Goal: Information Seeking & Learning: Learn about a topic

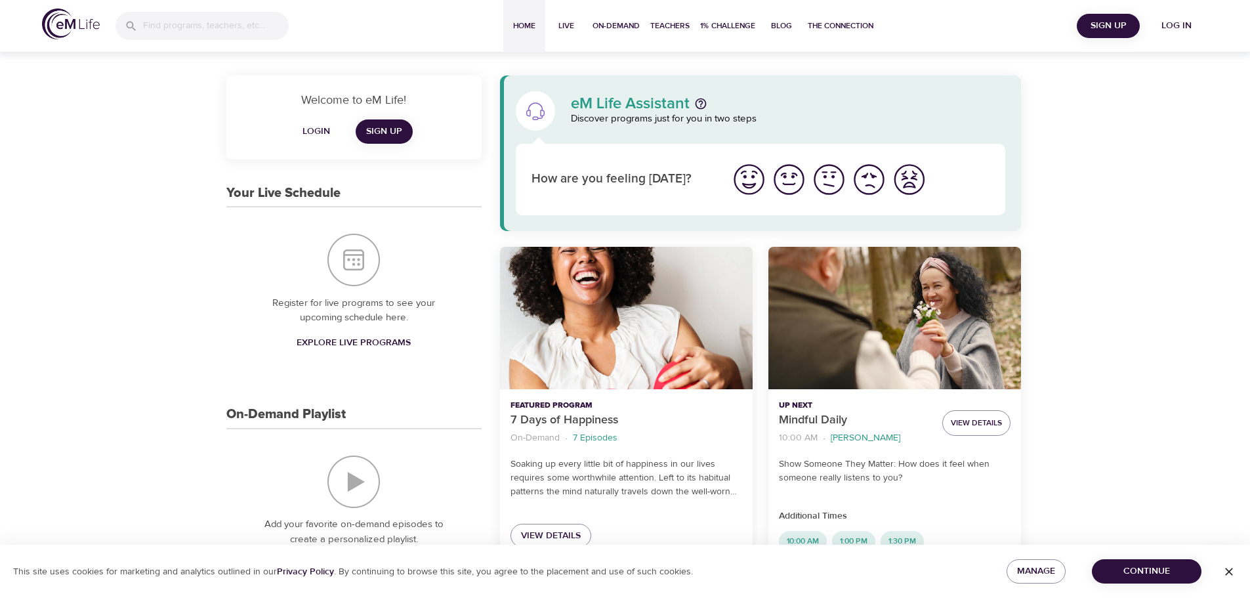
click at [1107, 21] on span "Sign Up" at bounding box center [1108, 26] width 52 height 16
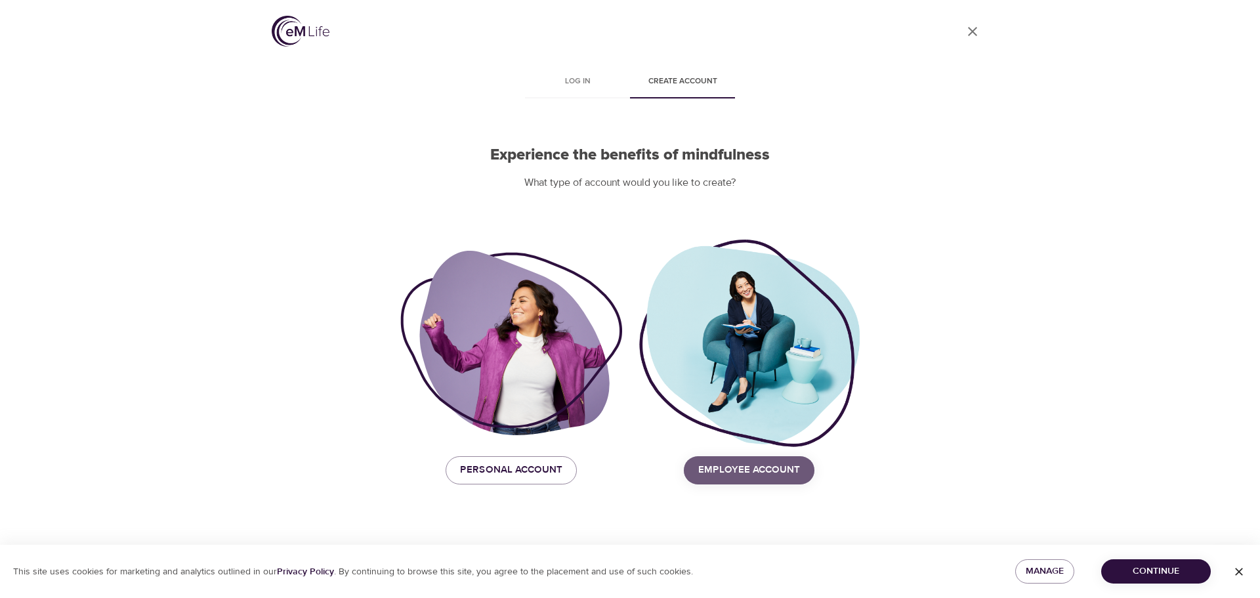
click at [772, 470] on span "Employee Account" at bounding box center [749, 469] width 102 height 17
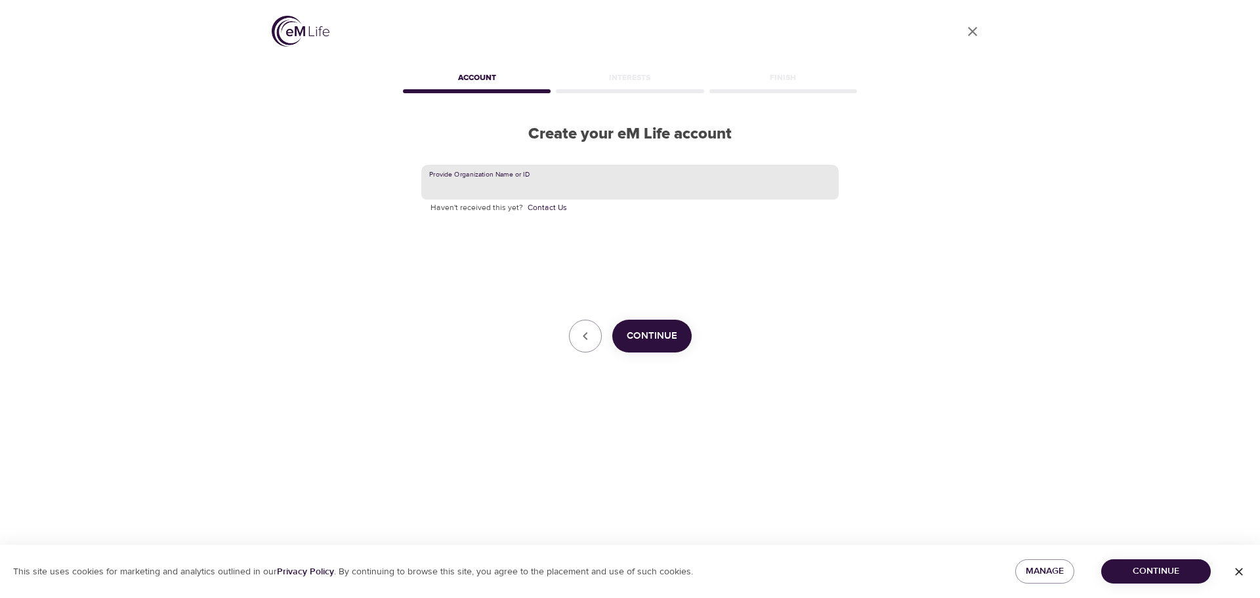
click at [593, 182] on input "text" at bounding box center [629, 182] width 417 height 35
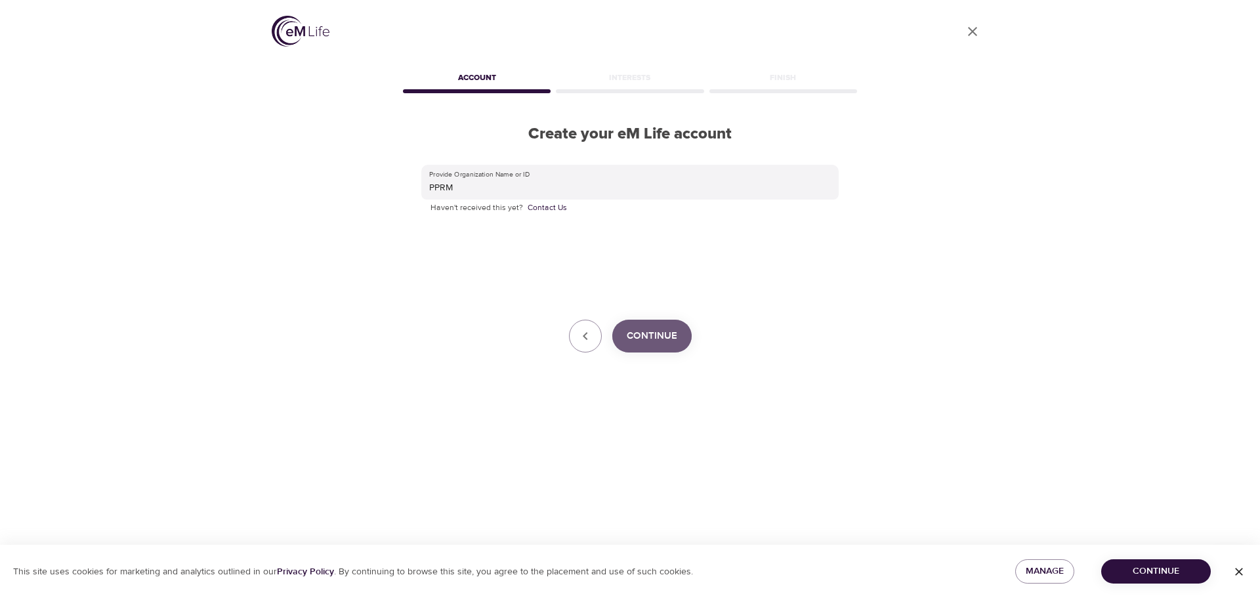
click at [646, 329] on span "Continue" at bounding box center [652, 335] width 51 height 17
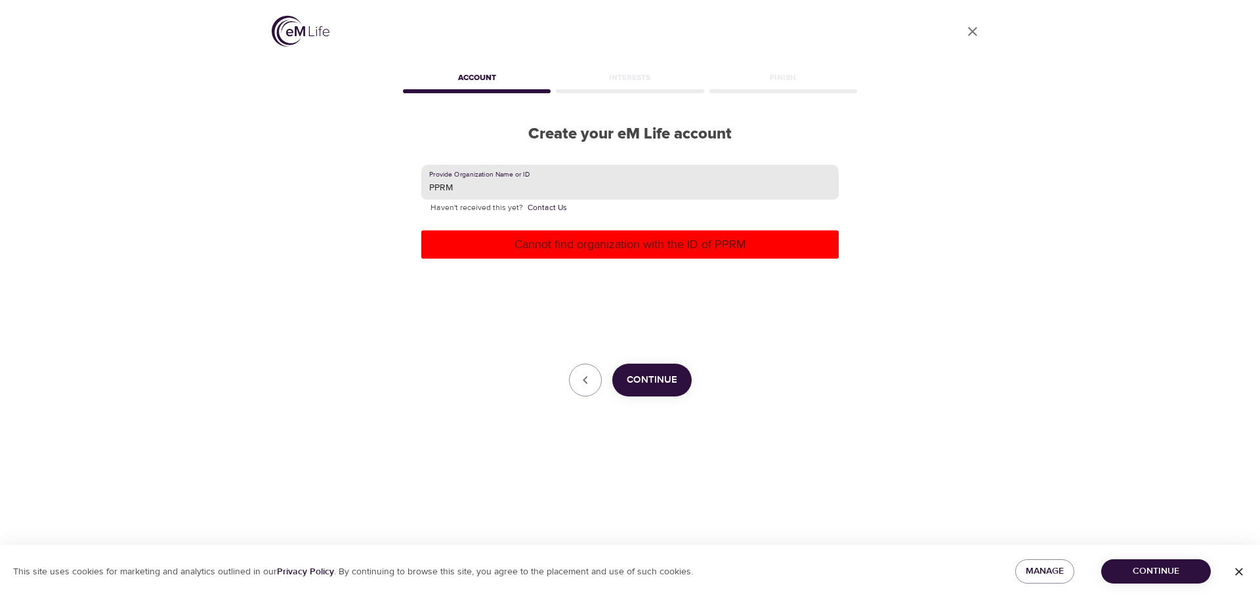
drag, startPoint x: 501, startPoint y: 191, endPoint x: 405, endPoint y: 186, distance: 96.6
click at [405, 186] on div "Provide Organization Name or ID PPRM Haven't received this yet? Contact Us Cann…" at bounding box center [629, 281] width 459 height 274
type input "Planned Parenthood of the Rocky Mountains"
click at [656, 385] on span "Continue" at bounding box center [652, 379] width 51 height 17
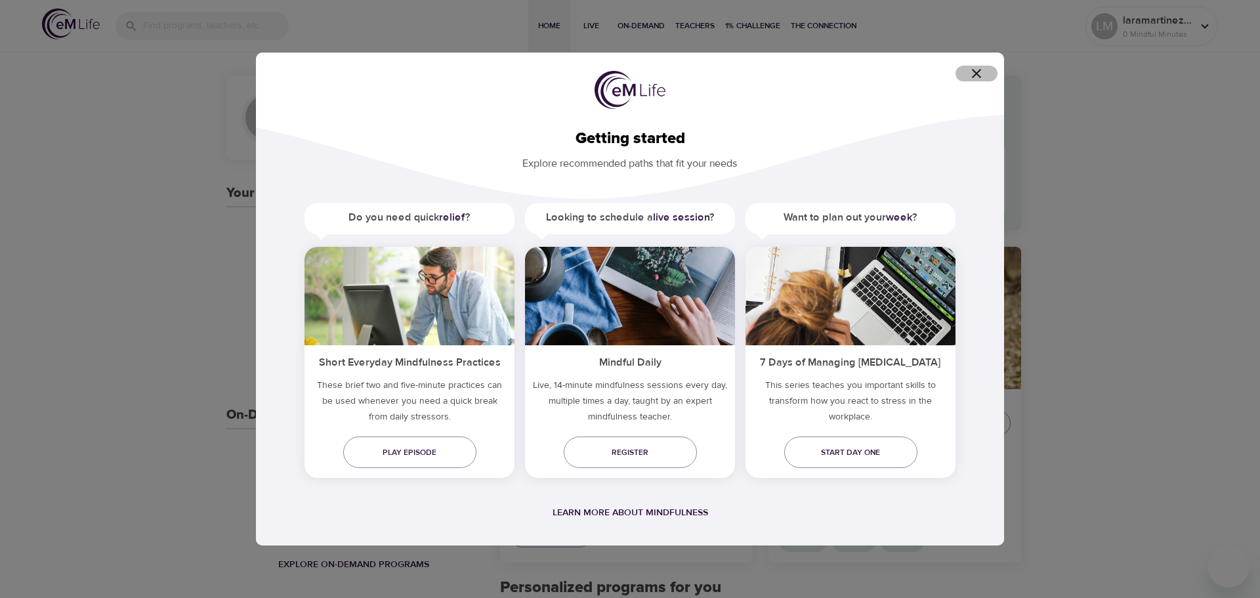
click at [984, 79] on icon "button" at bounding box center [977, 74] width 16 height 16
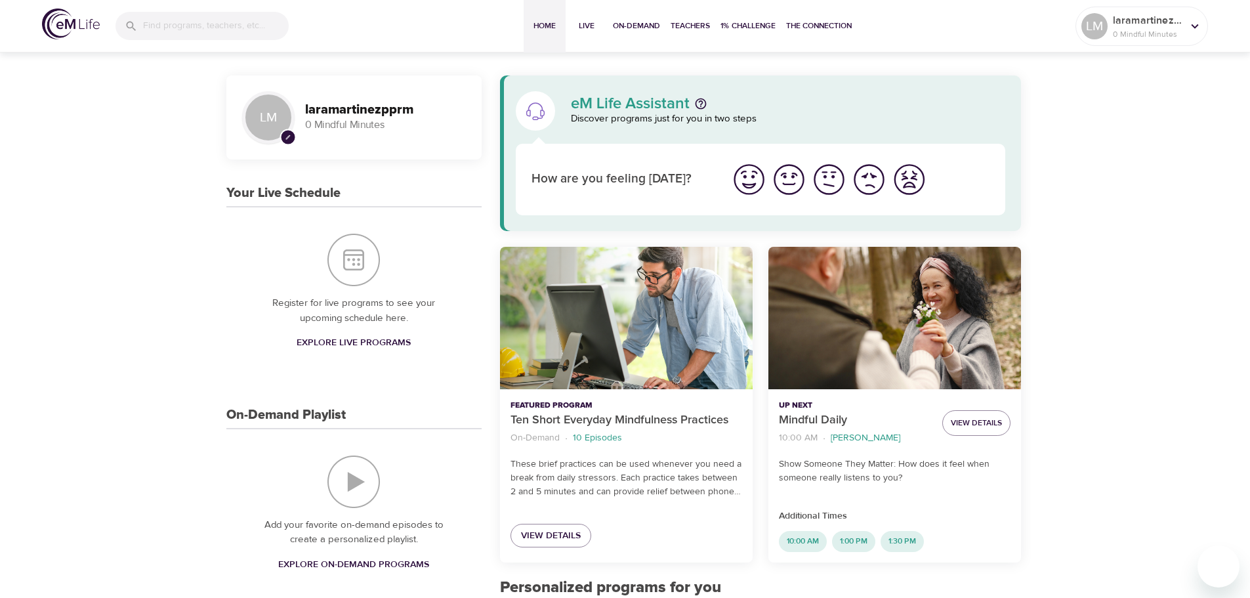
click at [762, 173] on img "I'm feeling great" at bounding box center [749, 179] width 36 height 36
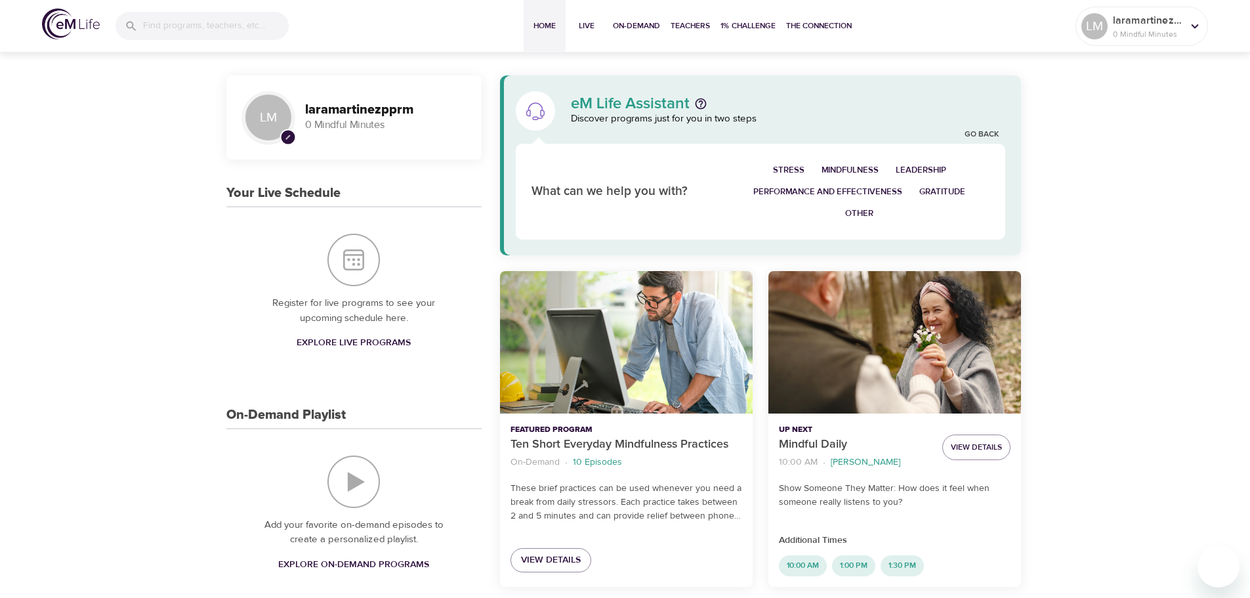
click at [867, 217] on span "Other" at bounding box center [859, 213] width 28 height 15
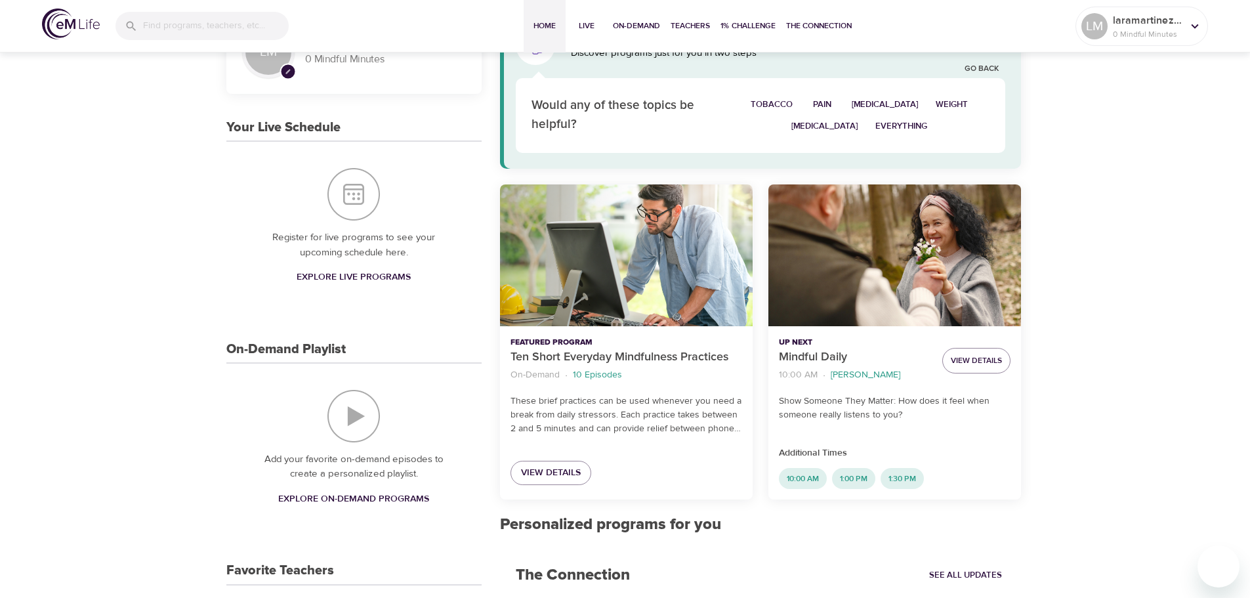
scroll to position [131, 0]
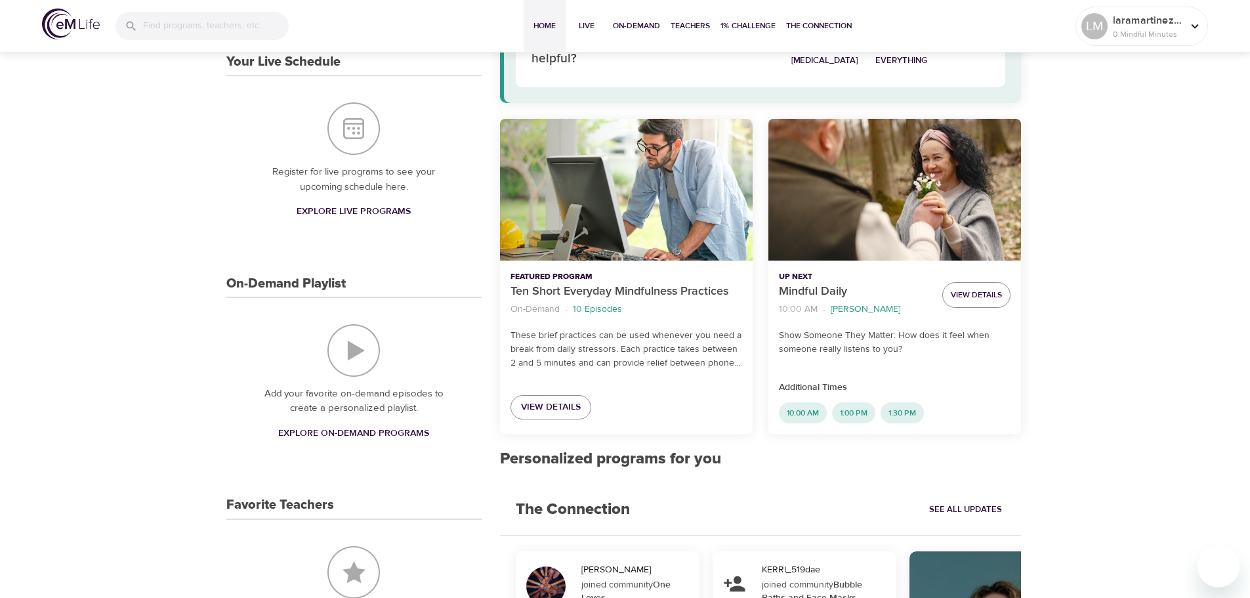
click at [342, 431] on span "Explore On-Demand Programs" at bounding box center [353, 433] width 151 height 16
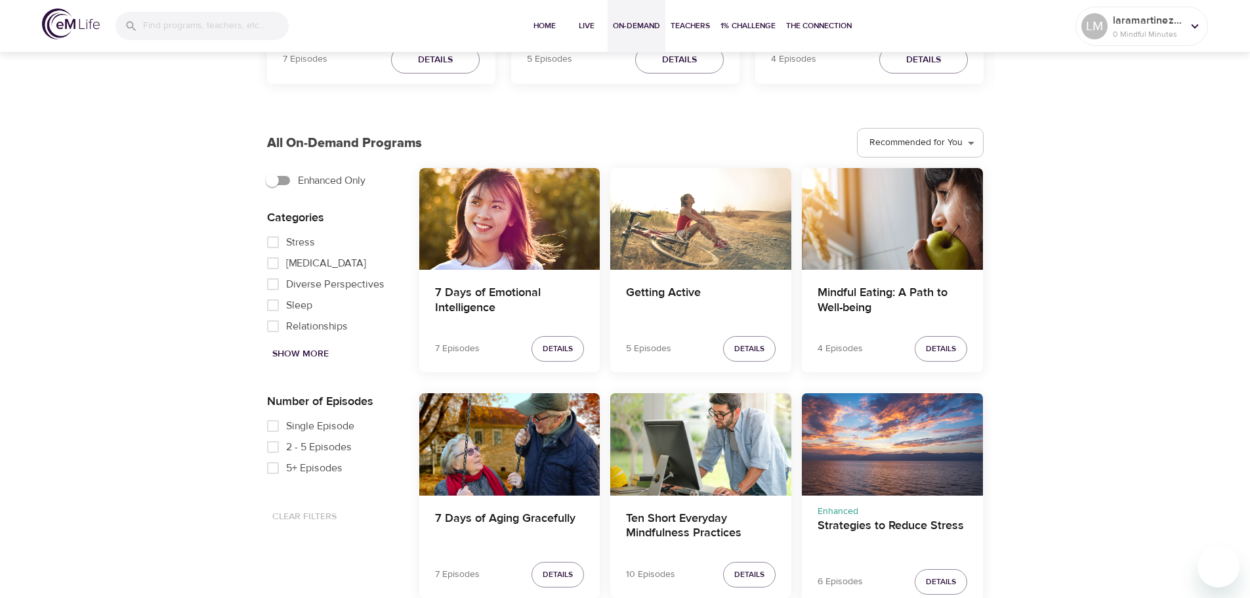
scroll to position [328, 0]
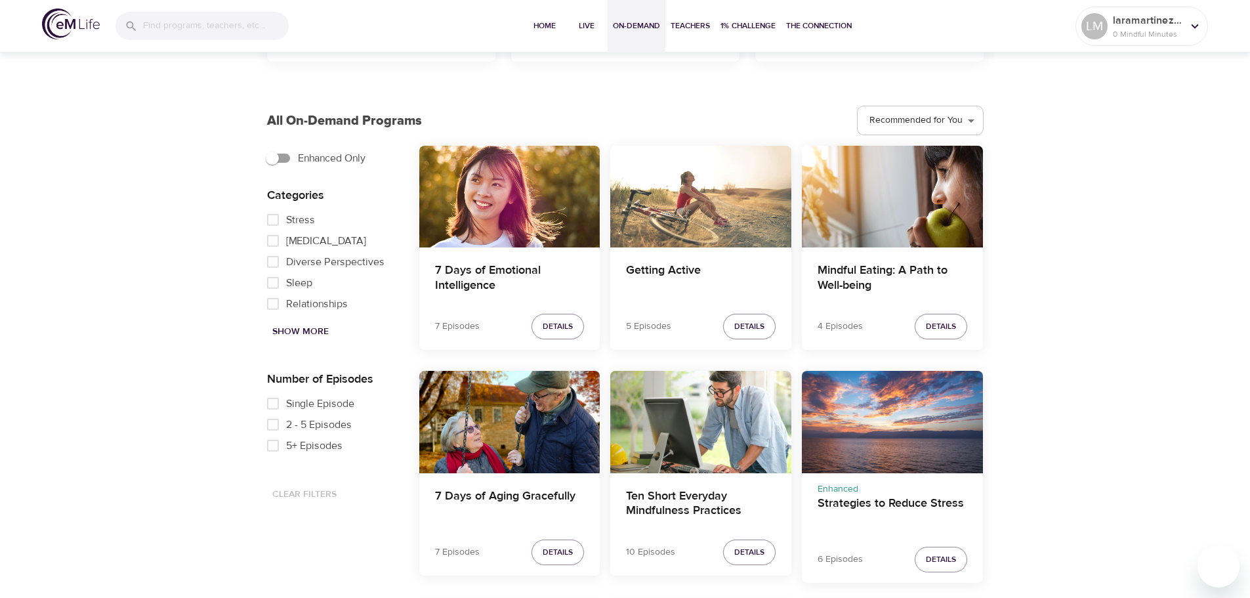
click at [308, 325] on span "Show More" at bounding box center [300, 332] width 56 height 16
click at [293, 298] on span "Sleep" at bounding box center [299, 290] width 26 height 16
click at [286, 300] on input "Sleep" at bounding box center [273, 290] width 26 height 21
checkbox input "true"
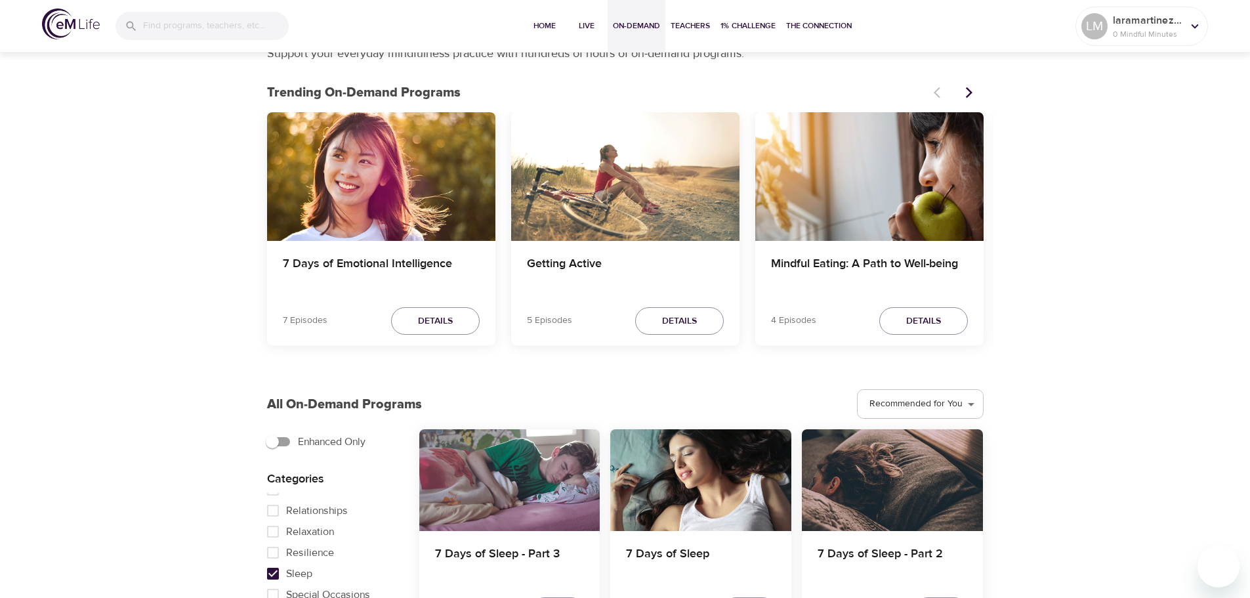
scroll to position [66, 0]
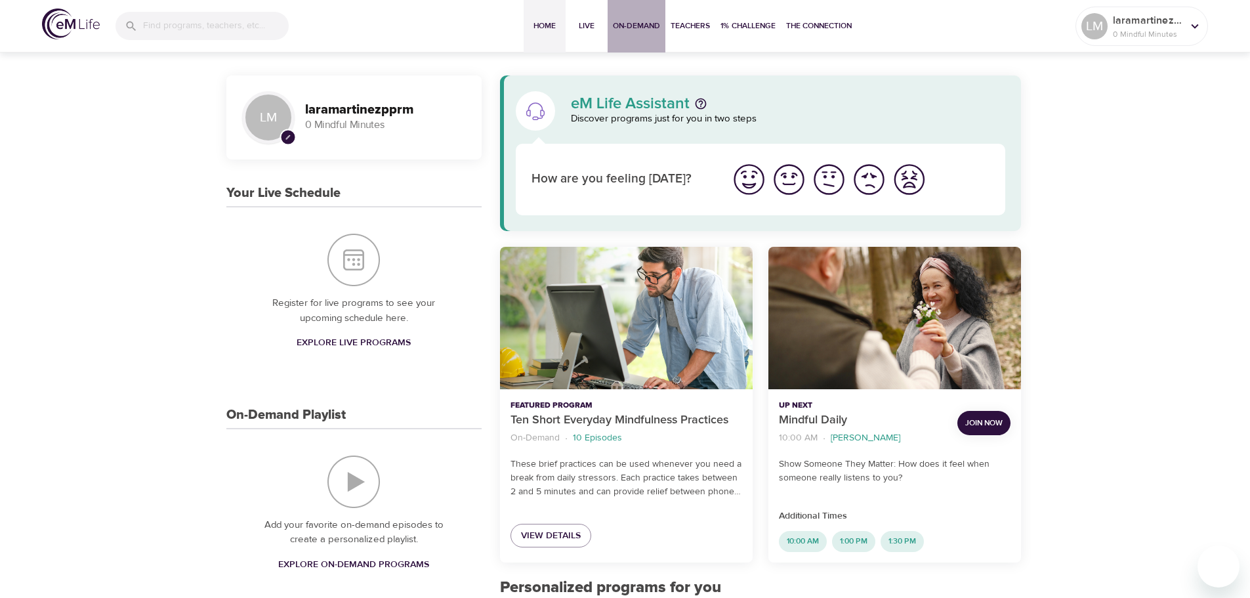
click at [652, 24] on span "On-Demand" at bounding box center [636, 26] width 47 height 14
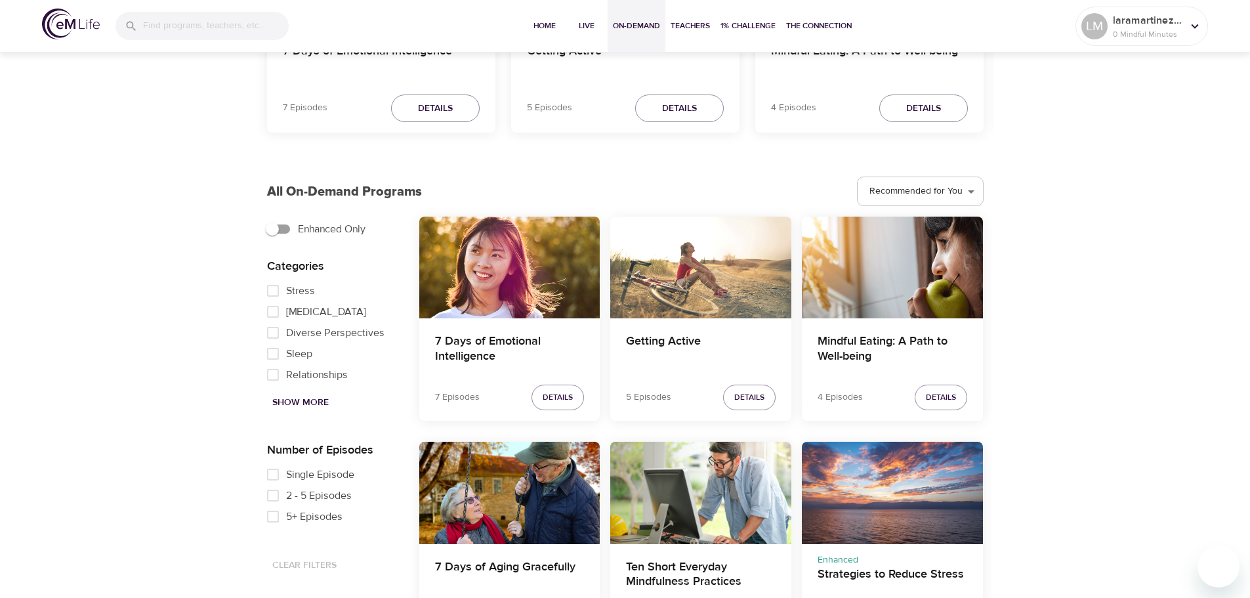
scroll to position [262, 0]
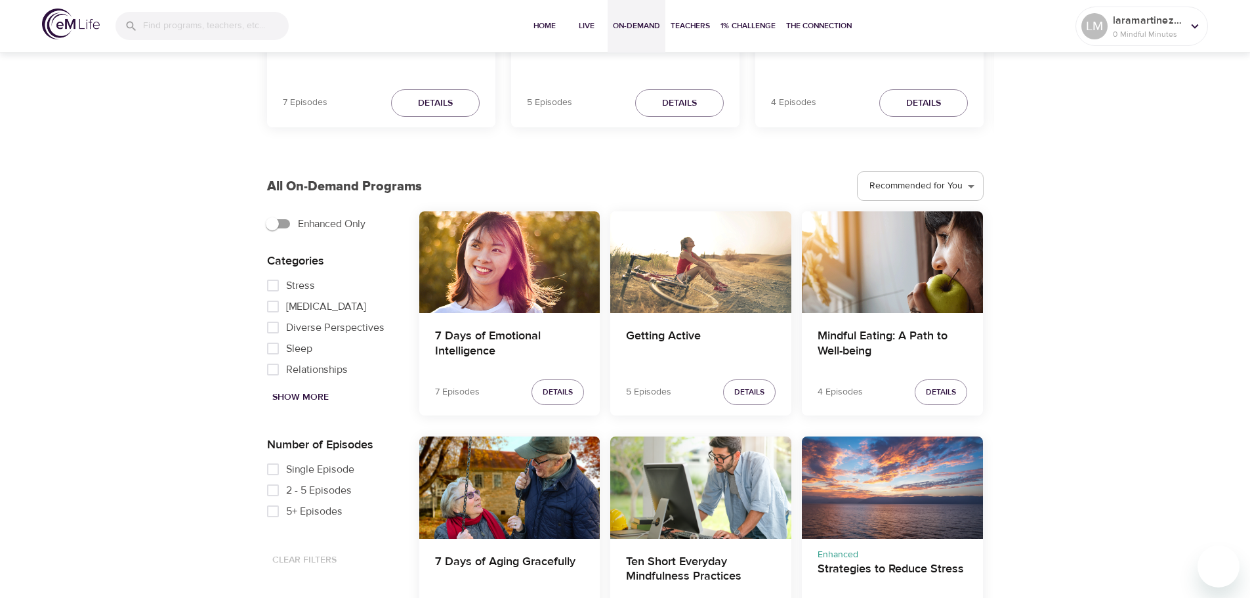
click at [370, 270] on p "Categories" at bounding box center [332, 261] width 131 height 18
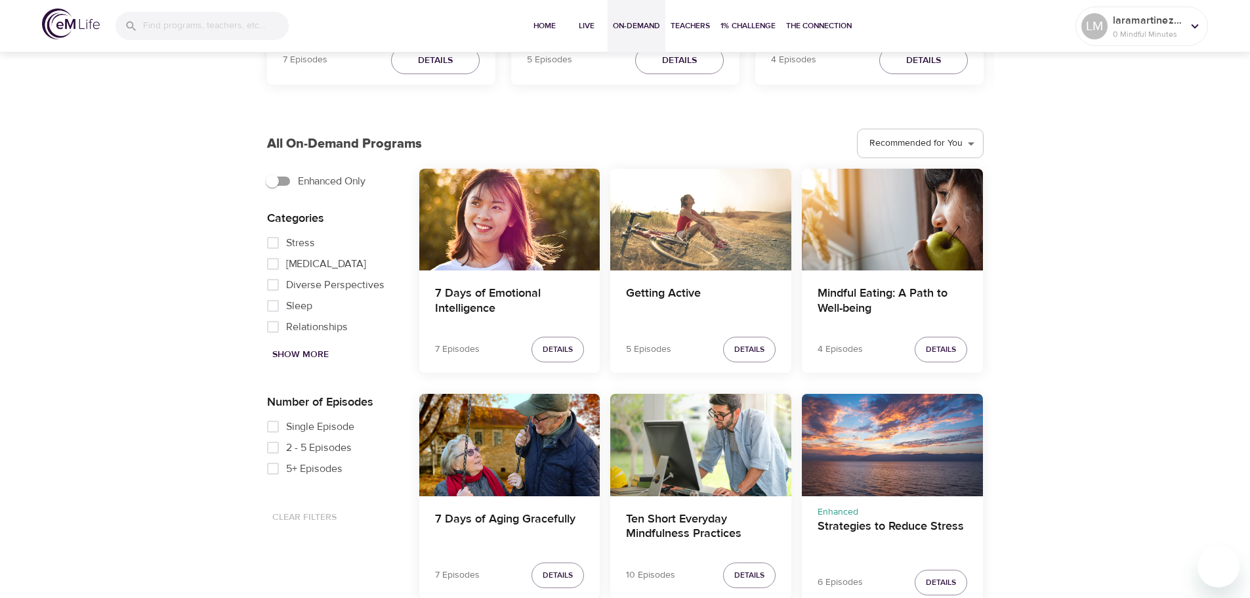
scroll to position [328, 0]
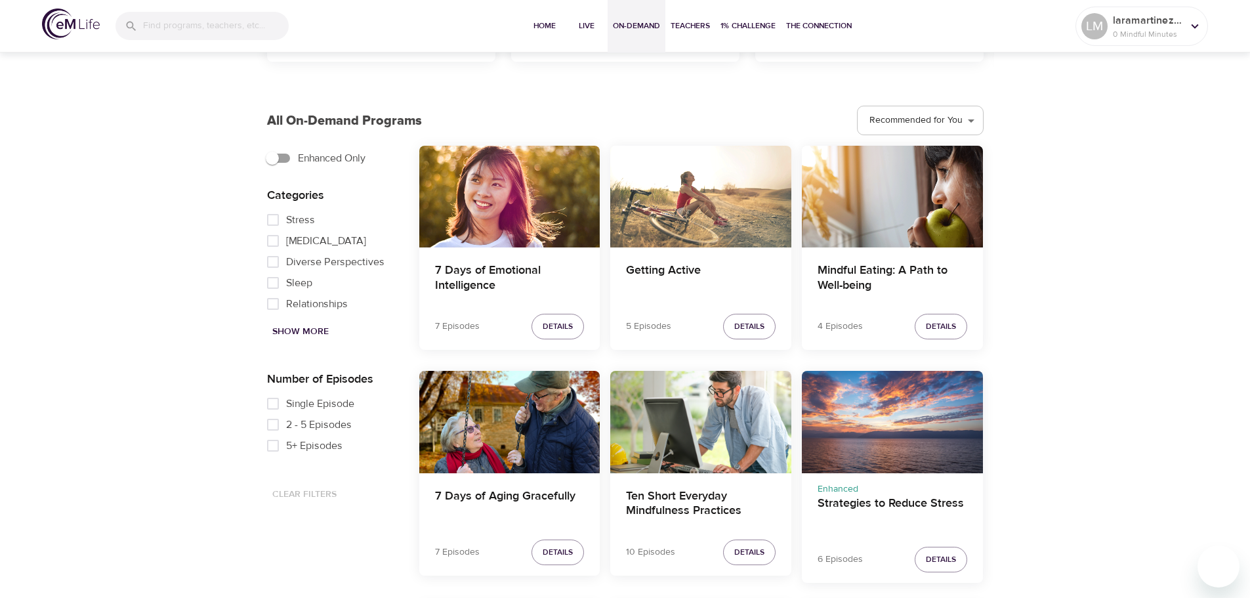
click at [327, 331] on span "Show More" at bounding box center [300, 332] width 56 height 16
click at [307, 217] on span "Anxiety" at bounding box center [303, 217] width 35 height 16
click at [286, 217] on input "Anxiety" at bounding box center [273, 217] width 26 height 21
checkbox input "true"
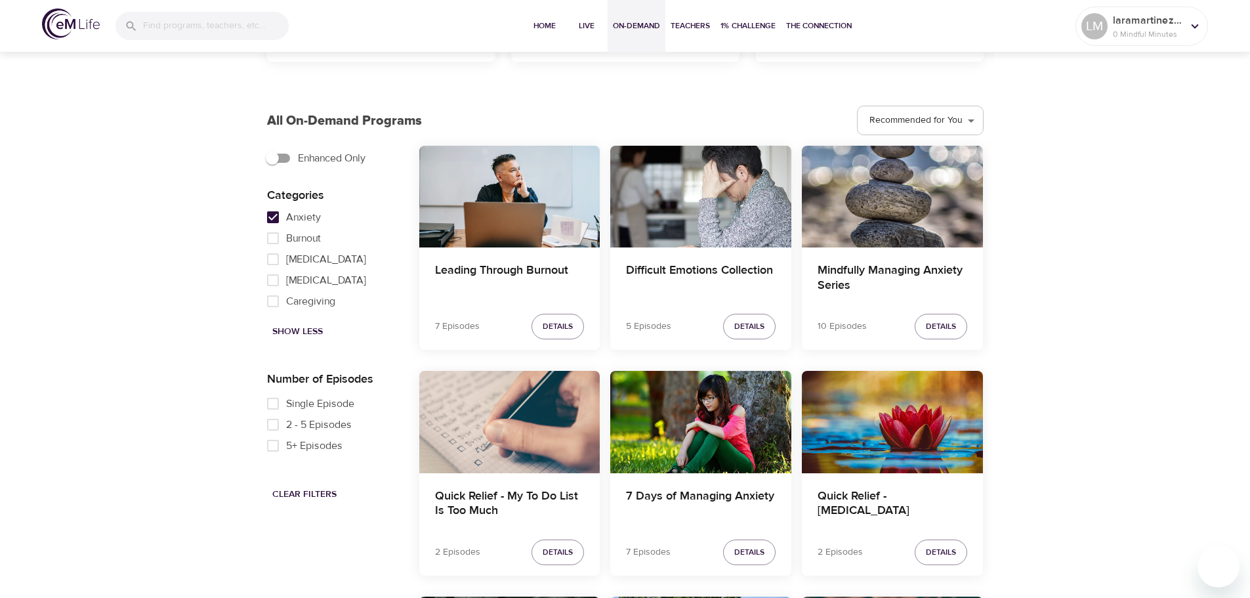
scroll to position [63, 0]
click at [885, 264] on h4 "Mindfully Managing Anxiety Series" at bounding box center [893, 278] width 150 height 31
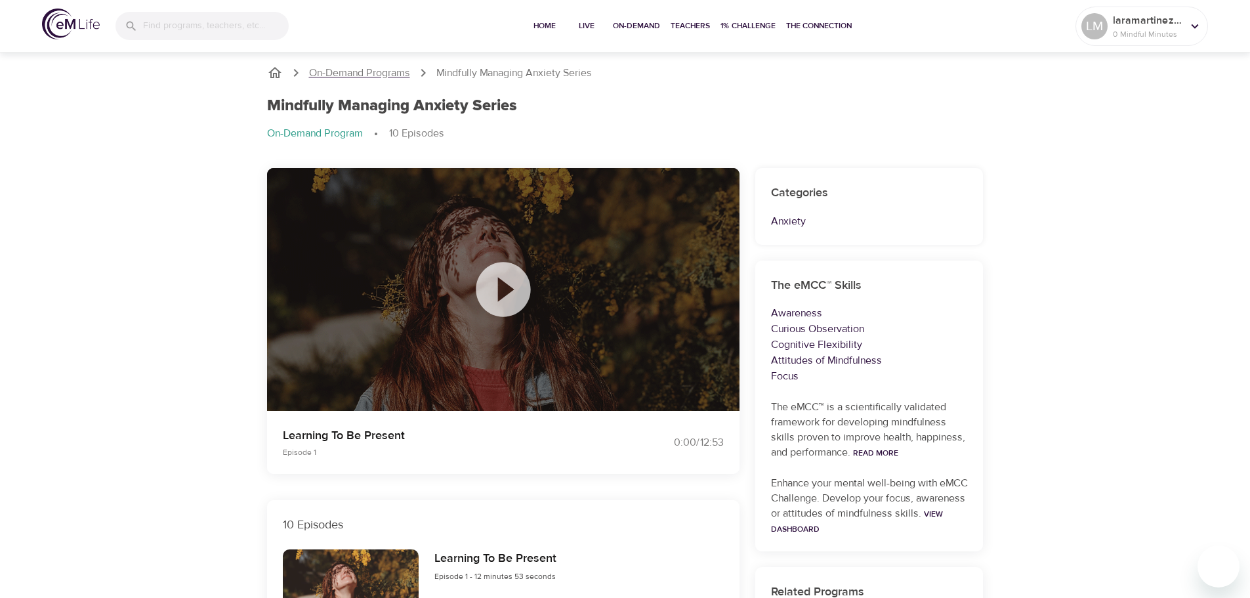
click at [383, 73] on p "On-Demand Programs" at bounding box center [359, 73] width 101 height 15
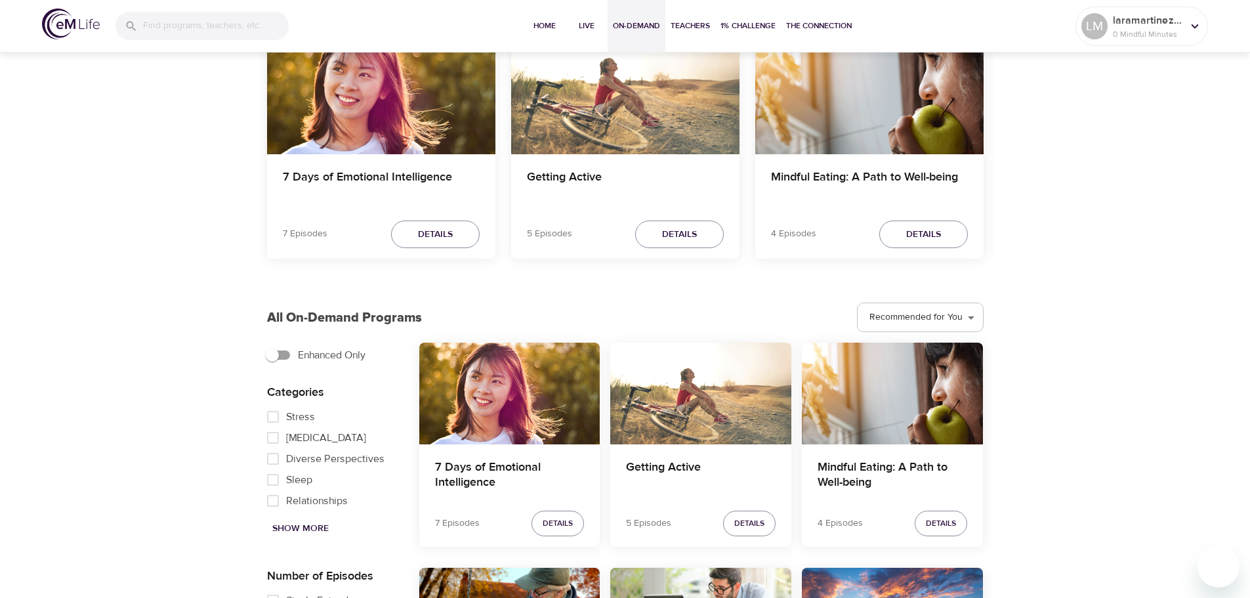
scroll to position [197, 0]
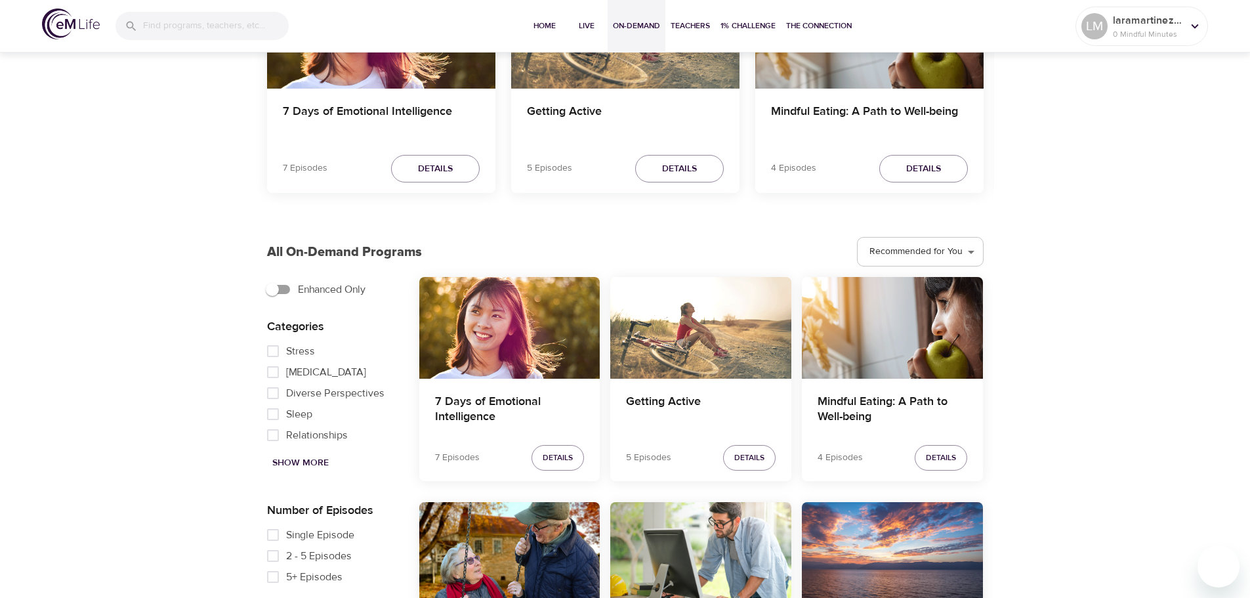
click at [297, 417] on span "Sleep" at bounding box center [299, 414] width 26 height 16
click at [286, 417] on input "Sleep" at bounding box center [273, 414] width 26 height 21
checkbox input "true"
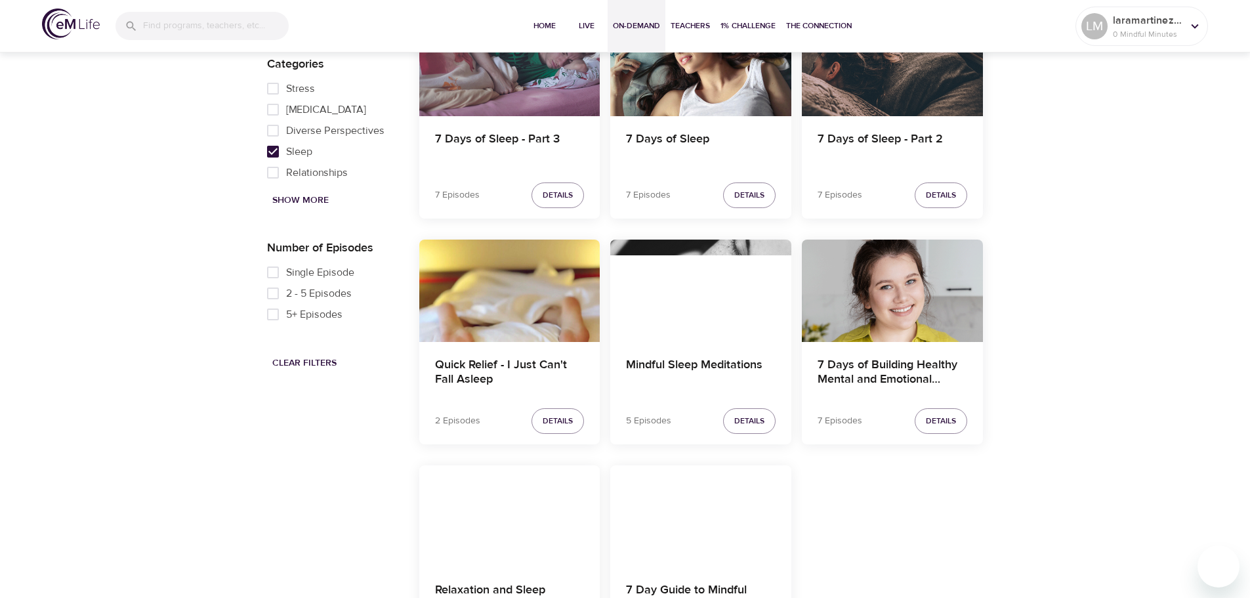
scroll to position [525, 0]
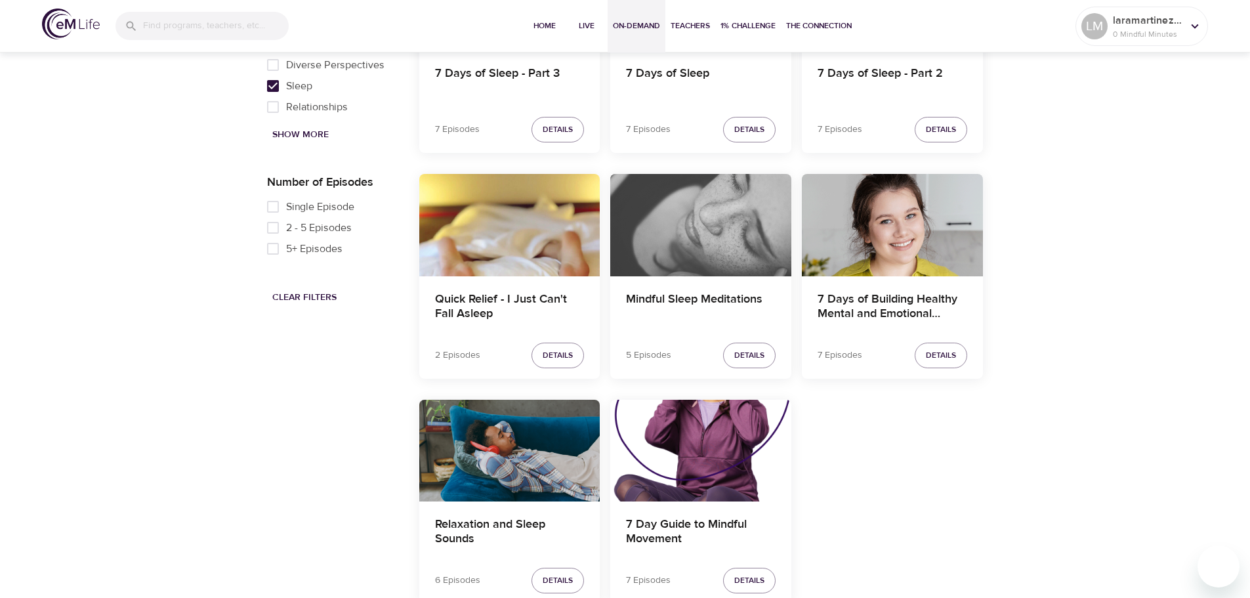
click at [675, 252] on div "Mindful Sleep Meditations" at bounding box center [700, 225] width 181 height 102
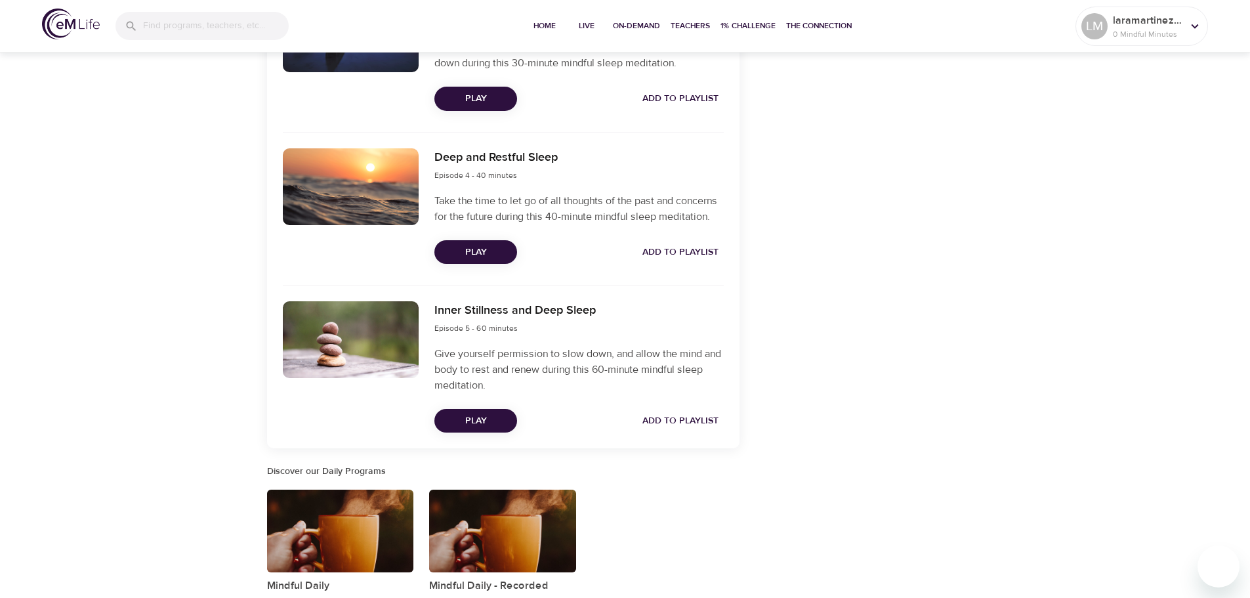
scroll to position [883, 0]
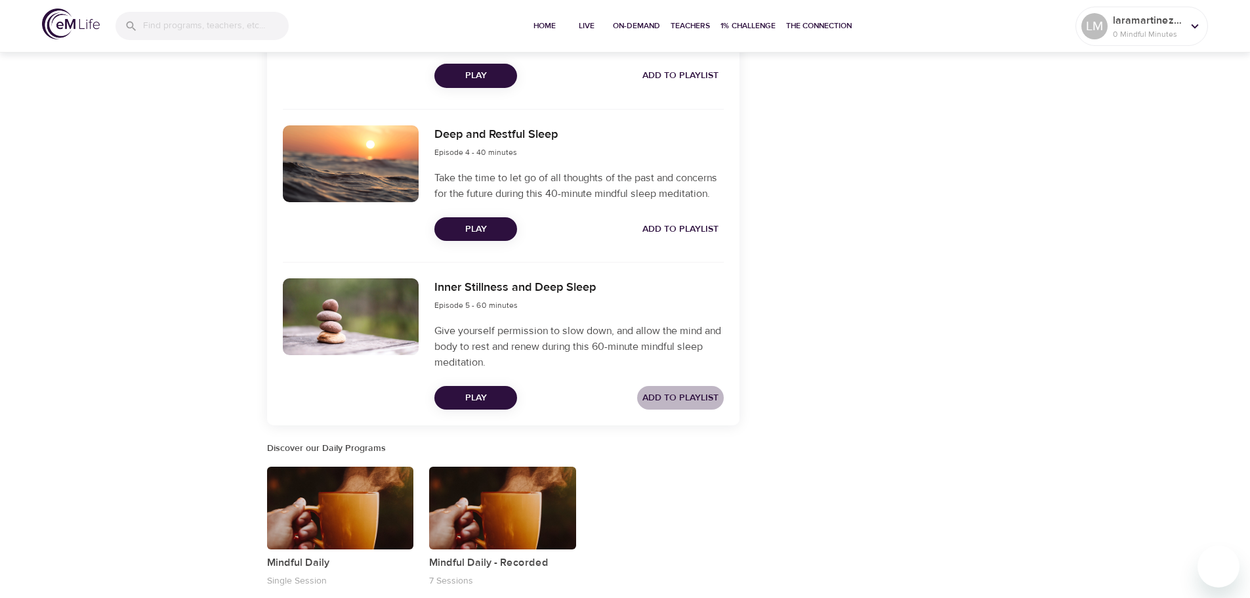
click at [690, 402] on span "Add to Playlist" at bounding box center [680, 398] width 76 height 16
click at [690, 228] on span "Add to Playlist" at bounding box center [680, 229] width 76 height 16
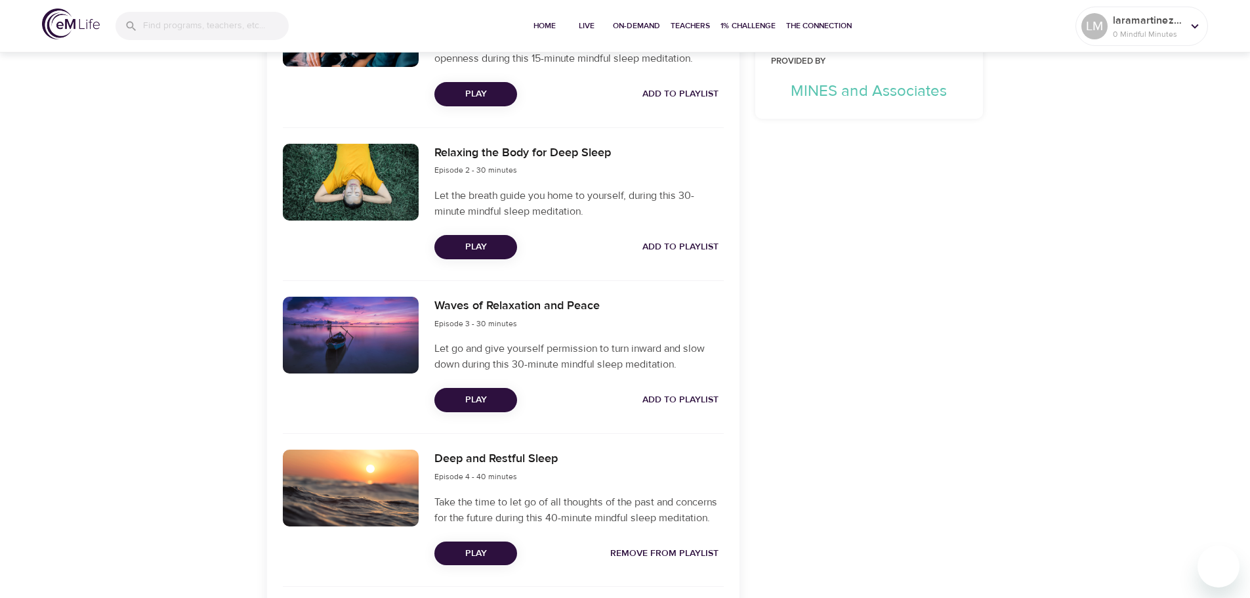
scroll to position [490, 0]
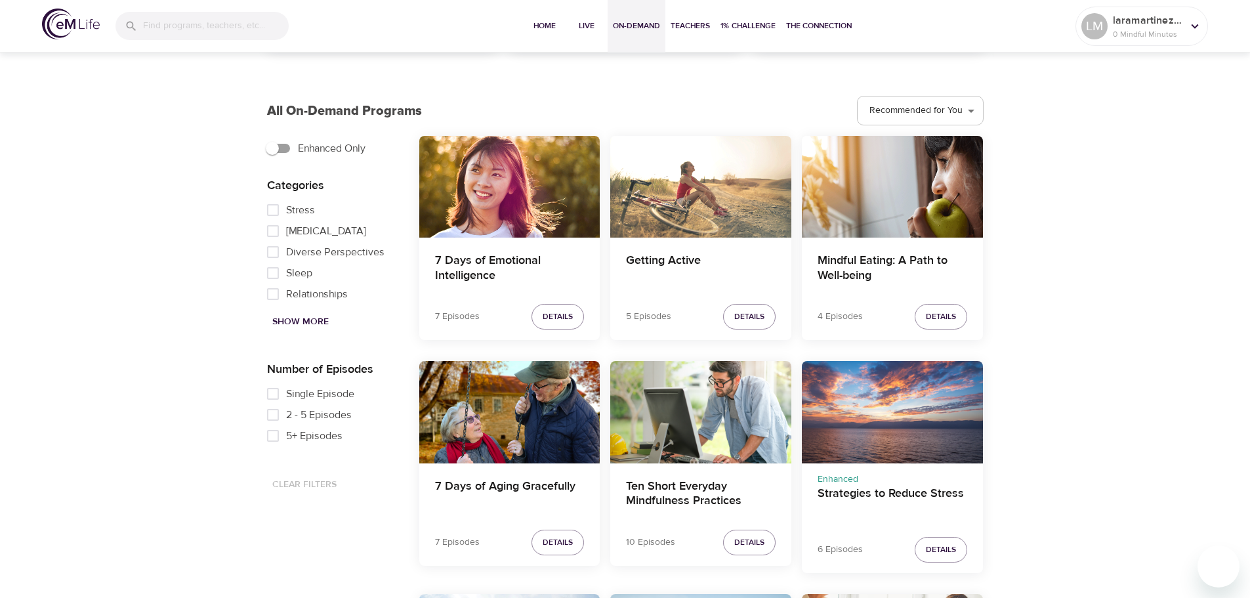
scroll to position [358, 0]
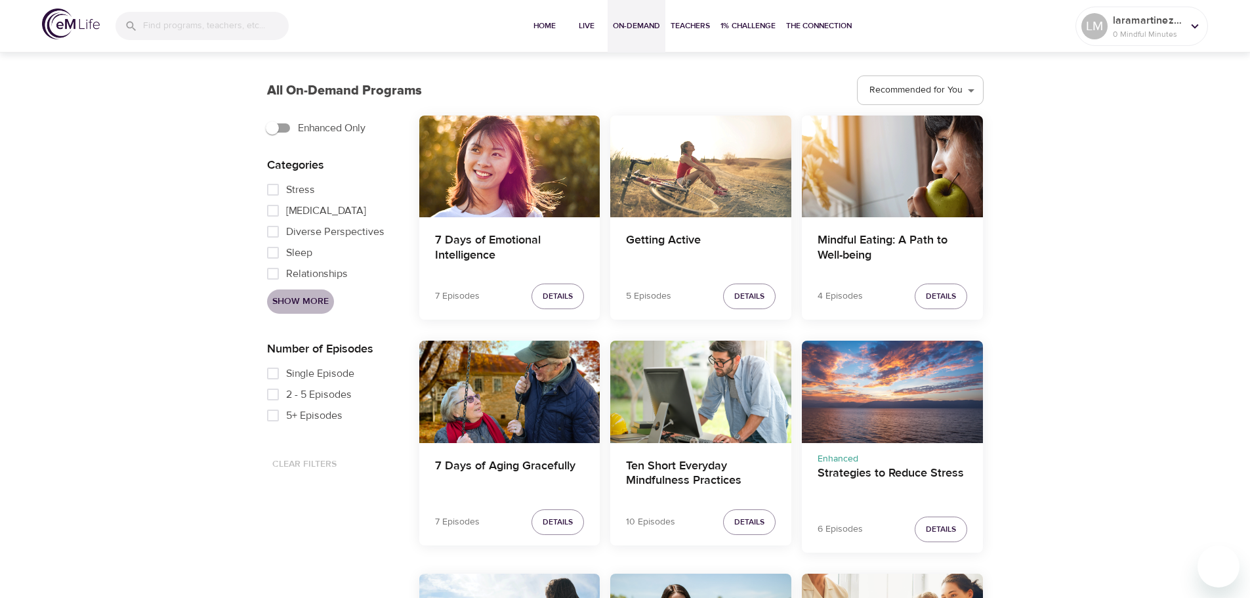
click at [303, 294] on span "Show More" at bounding box center [300, 301] width 56 height 16
click at [278, 224] on input "Sleep" at bounding box center [273, 213] width 26 height 21
checkbox input "true"
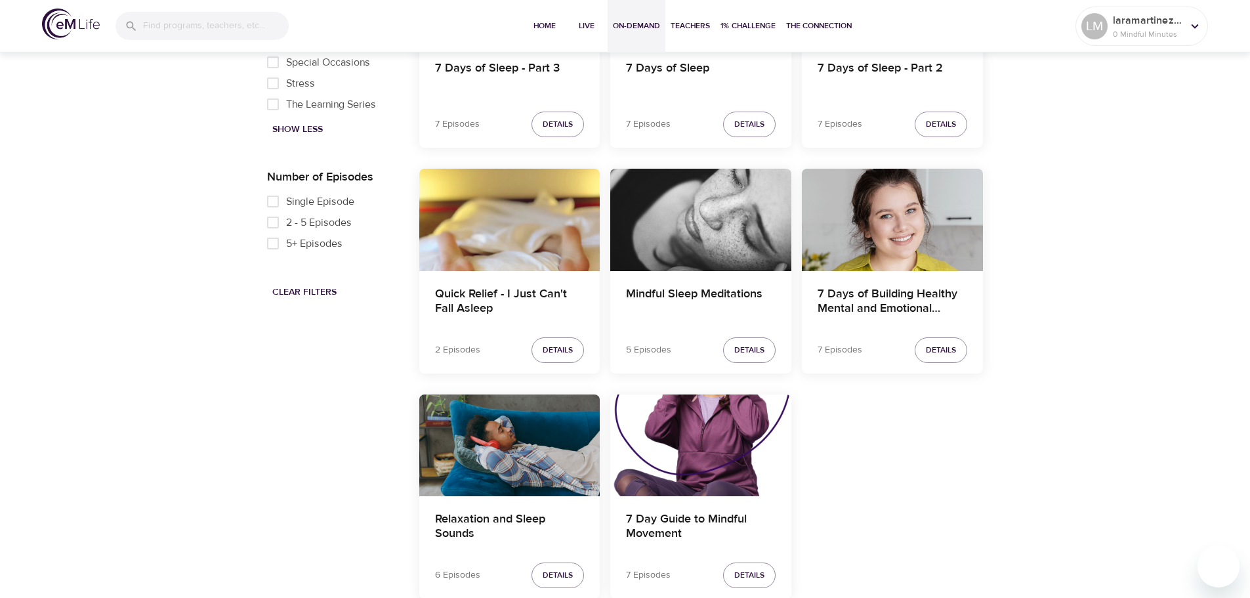
scroll to position [552, 0]
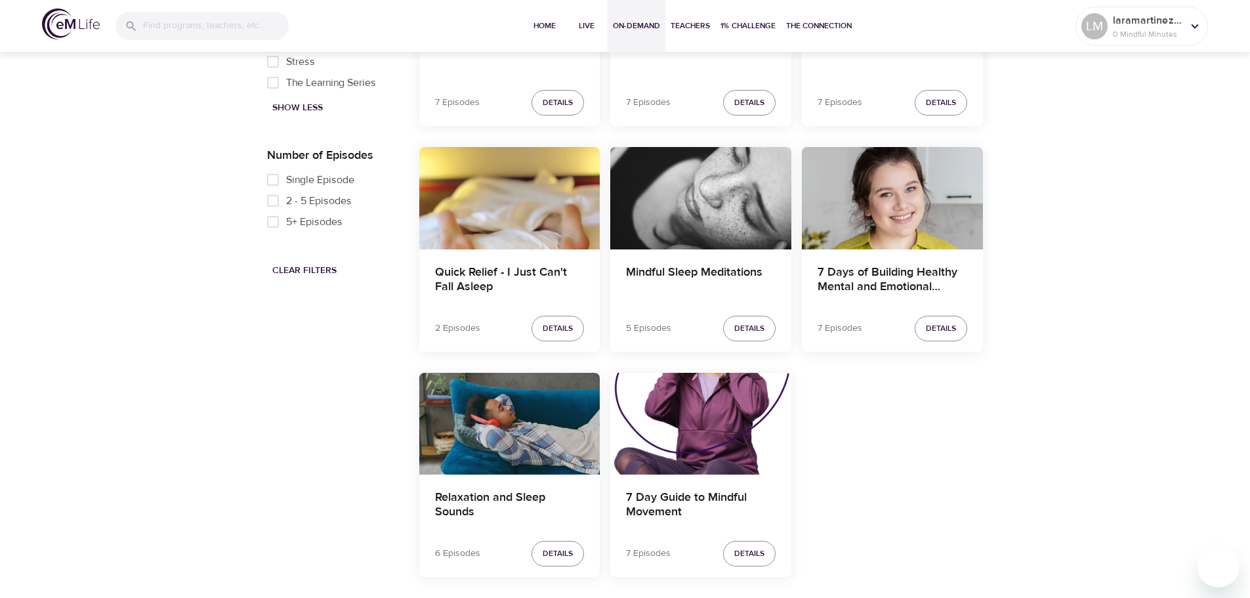
click at [506, 430] on div "Relaxation and Sleep Sounds" at bounding box center [509, 424] width 181 height 102
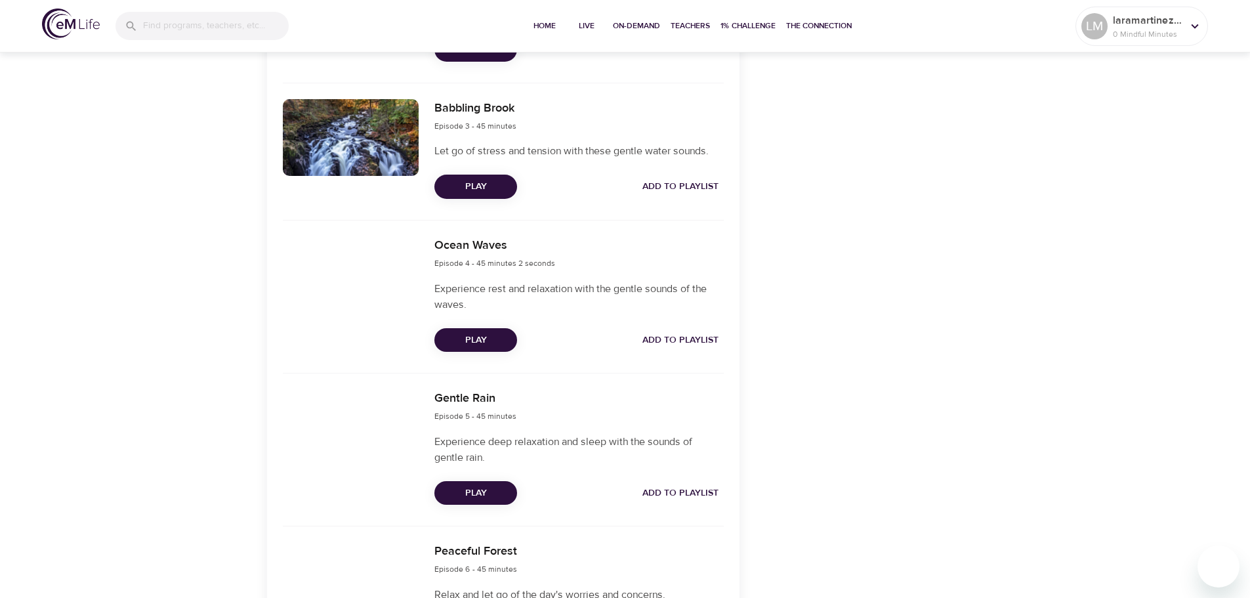
scroll to position [749, 0]
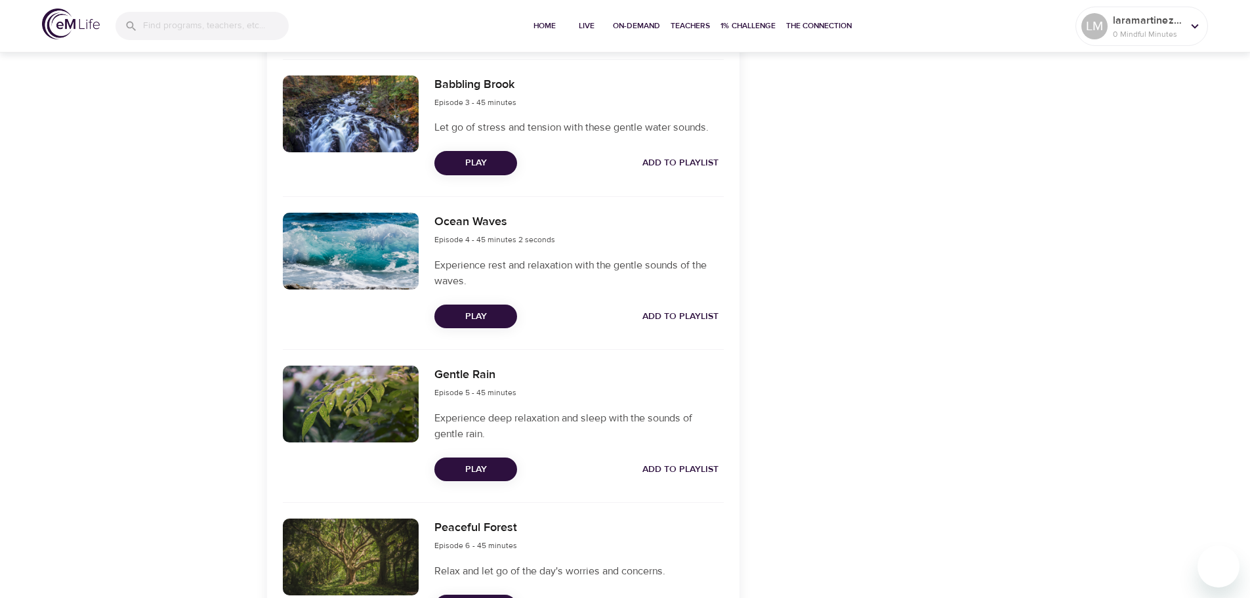
click at [681, 325] on span "Add to Playlist" at bounding box center [680, 316] width 76 height 16
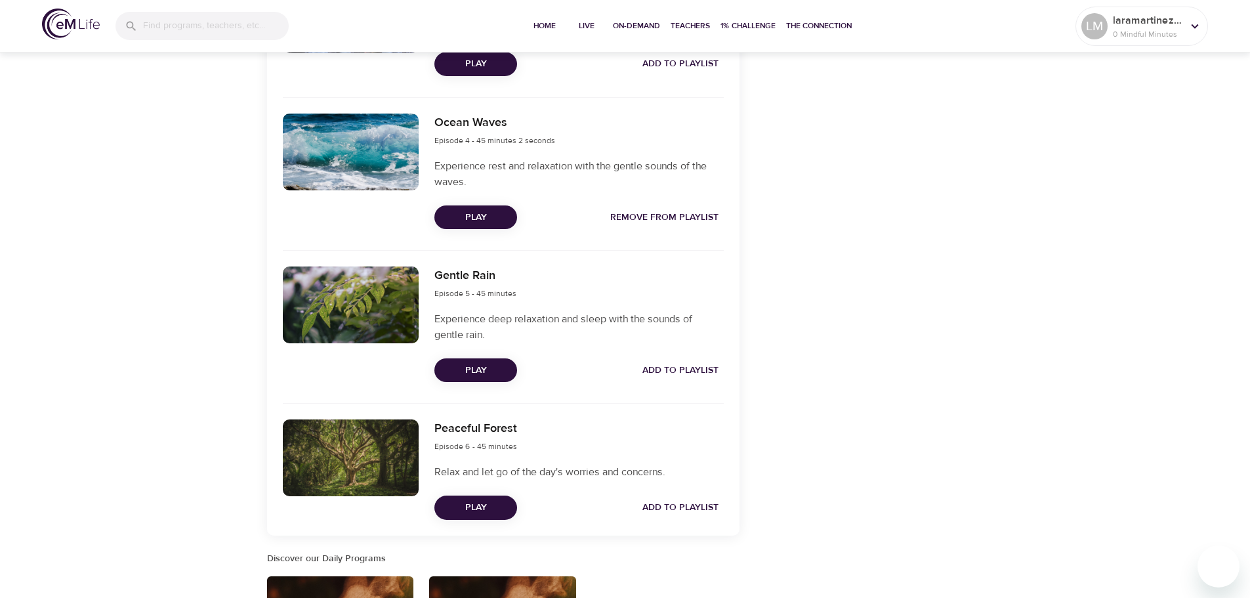
scroll to position [880, 0]
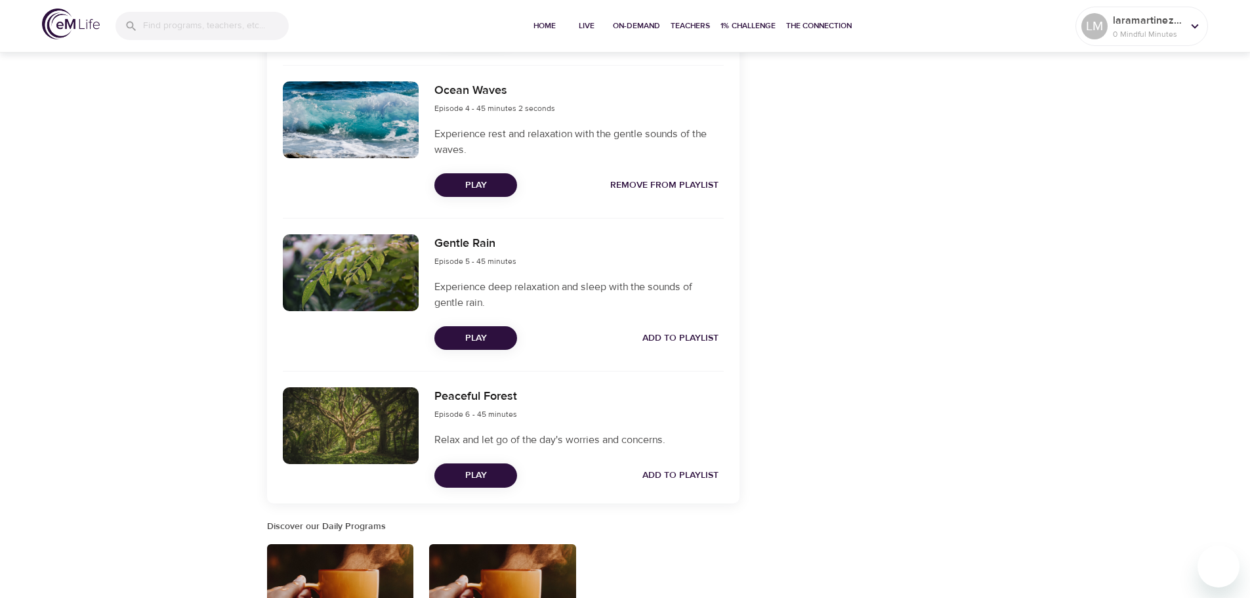
click at [712, 346] on span "Add to Playlist" at bounding box center [680, 338] width 76 height 16
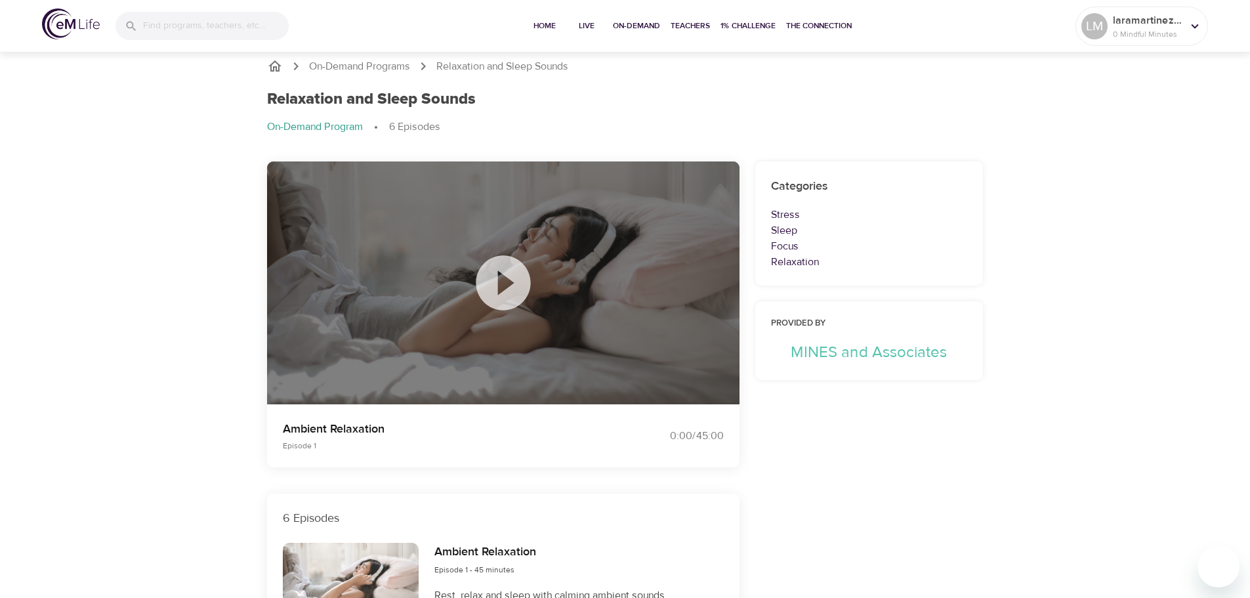
scroll to position [0, 0]
